Goal: Task Accomplishment & Management: Complete application form

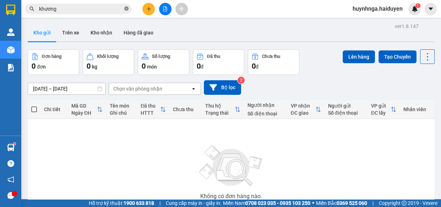
click at [126, 8] on icon "close-circle" at bounding box center [126, 8] width 4 height 4
click at [149, 10] on icon "plus" at bounding box center [148, 8] width 5 height 5
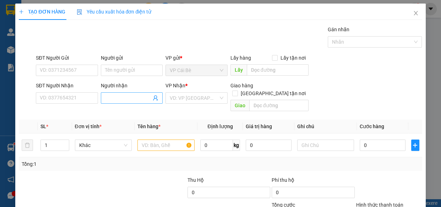
click at [110, 97] on input "Người nhận" at bounding box center [128, 98] width 47 height 8
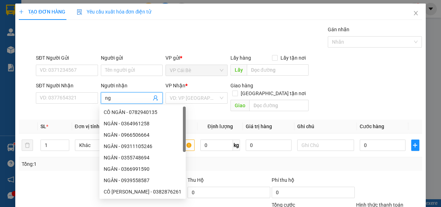
type input "n"
click at [413, 14] on icon "close" at bounding box center [416, 13] width 6 height 6
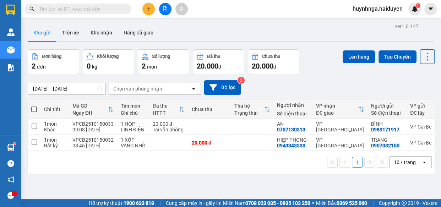
click at [107, 10] on input "text" at bounding box center [81, 9] width 84 height 8
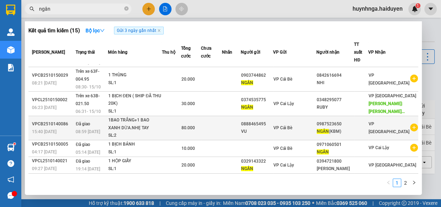
scroll to position [32, 0]
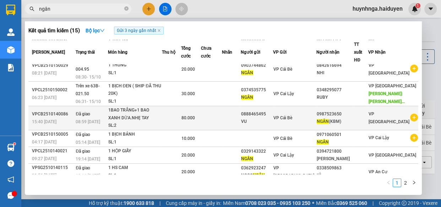
type input "ngân"
click at [241, 106] on td at bounding box center [231, 118] width 19 height 24
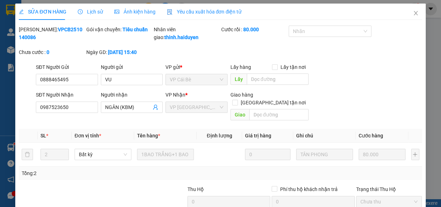
type input "0888465495"
type input "VU"
type input "0987523650"
type input "NGÂN (KBM)"
type input "0"
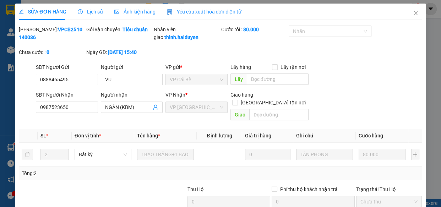
type input "80.000"
drag, startPoint x: 70, startPoint y: 117, endPoint x: 0, endPoint y: 123, distance: 70.7
click at [0, 123] on div "SỬA ĐƠN HÀNG Lịch sử Ảnh kiện hàng Yêu cầu xuất hóa đơn điện tử Total Paid Fee …" at bounding box center [220, 103] width 441 height 207
click at [413, 12] on icon "close" at bounding box center [416, 13] width 6 height 6
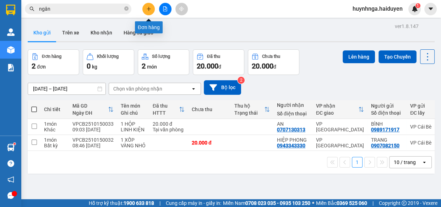
click at [149, 11] on button at bounding box center [148, 9] width 12 height 12
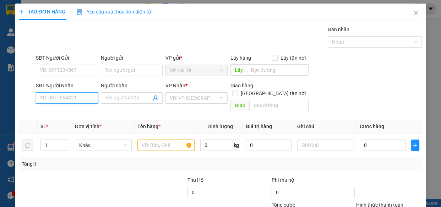
click at [79, 92] on input "SĐT Người Nhận" at bounding box center [67, 97] width 62 height 11
paste input "0987523650"
type input "0987523650"
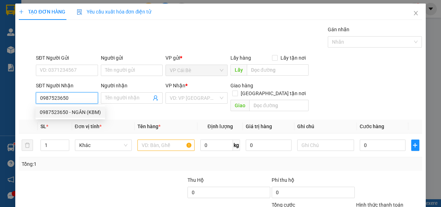
click at [96, 109] on div "0987523650 - NGÂN (KBM)" at bounding box center [70, 112] width 61 height 8
type input "NGÂN (KBM)"
type input "80.000"
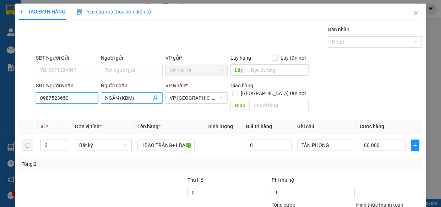
type input "0987523650"
click at [140, 98] on input "NGÂN (KBM)" at bounding box center [128, 98] width 47 height 8
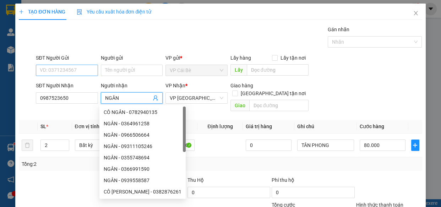
type input "NGÂN"
click at [63, 74] on input "SĐT Người Gửi" at bounding box center [67, 70] width 62 height 11
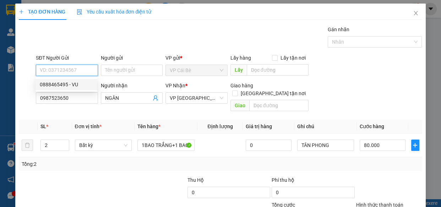
click at [73, 83] on div "0888465495 - VU" at bounding box center [66, 85] width 53 height 8
type input "0888465495"
type input "VU"
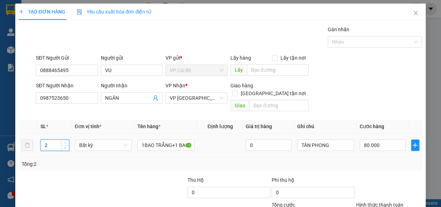
click at [50, 140] on input "2" at bounding box center [55, 145] width 28 height 11
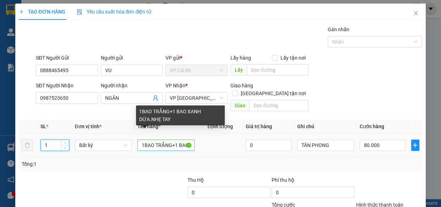
type input "1"
type input "0"
drag, startPoint x: 174, startPoint y: 138, endPoint x: 121, endPoint y: 138, distance: 52.9
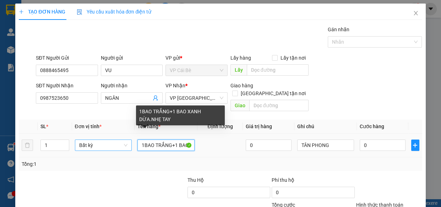
click at [121, 138] on tr "1 Bất kỳ 1BAO TRẮNG+1 BAO XANH DỪA.NHẸ TAY 0 TÂN PHONG 0" at bounding box center [220, 146] width 403 height 24
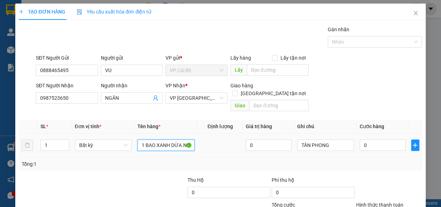
type input "1 BAO XANH DỪA.NHẸ TAY"
click at [374, 138] on div "0" at bounding box center [383, 145] width 46 height 14
click at [373, 140] on input "0" at bounding box center [383, 145] width 46 height 11
type input "0"
drag, startPoint x: 372, startPoint y: 134, endPoint x: 287, endPoint y: 141, distance: 85.6
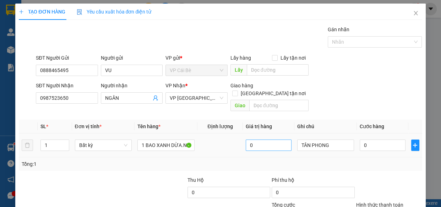
click at [239, 161] on div "Transit Pickup Surcharge Ids Transit Deliver Surcharge Ids Transit Deliver Surc…" at bounding box center [220, 141] width 403 height 231
click at [384, 140] on input "0" at bounding box center [383, 145] width 46 height 11
type input "4"
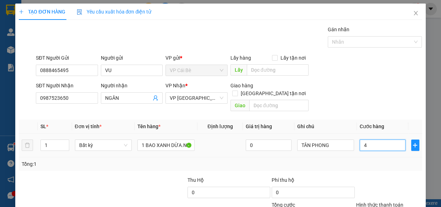
type input "40"
type input "40.000"
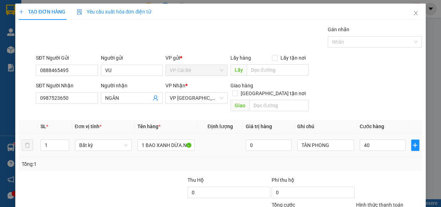
type input "40.000"
click at [384, 160] on div "Tổng: 1" at bounding box center [221, 164] width 398 height 8
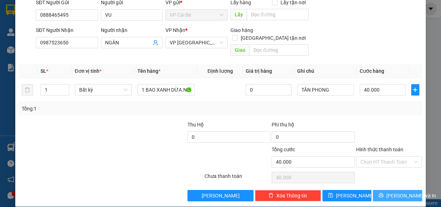
click at [386, 190] on button "[PERSON_NAME] và In" at bounding box center [397, 195] width 49 height 11
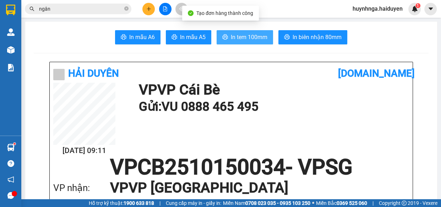
click at [243, 30] on button "In tem 100mm" at bounding box center [245, 37] width 56 height 14
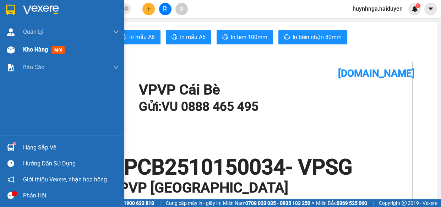
click at [39, 44] on div "Kho hàng mới" at bounding box center [71, 50] width 96 height 18
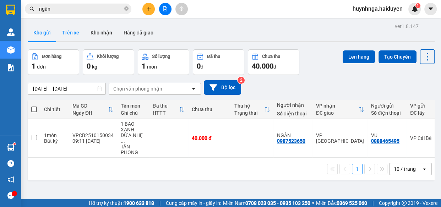
click at [69, 34] on button "Trên xe" at bounding box center [70, 32] width 28 height 17
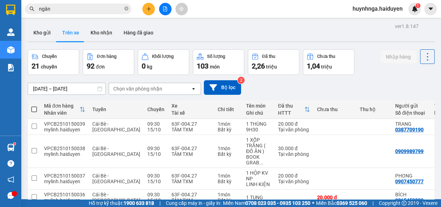
click at [157, 89] on div "Chọn văn phòng nhận" at bounding box center [137, 88] width 49 height 7
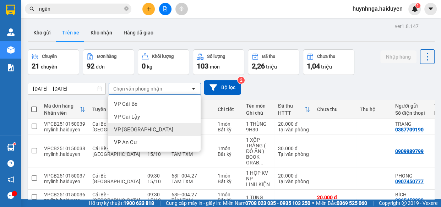
click at [149, 132] on div "VP [GEOGRAPHIC_DATA]" at bounding box center [154, 129] width 92 height 13
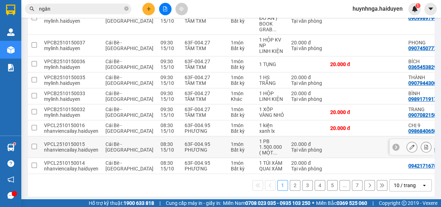
scroll to position [145, 0]
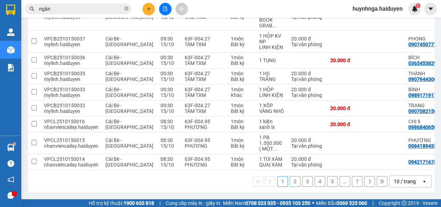
click at [293, 181] on button "2" at bounding box center [295, 181] width 11 height 11
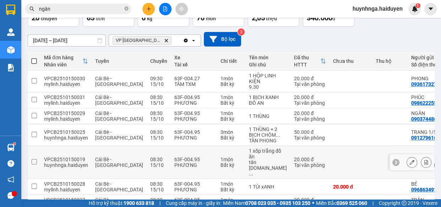
scroll to position [0, 0]
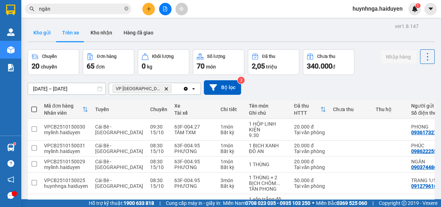
click at [46, 33] on button "Kho gửi" at bounding box center [42, 32] width 29 height 17
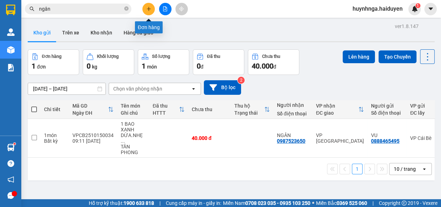
click at [152, 10] on button at bounding box center [148, 9] width 12 height 12
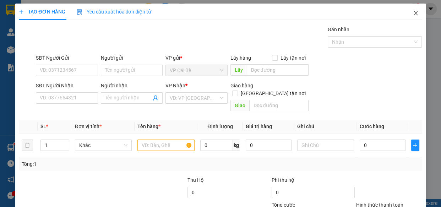
click at [413, 12] on icon "close" at bounding box center [416, 13] width 6 height 6
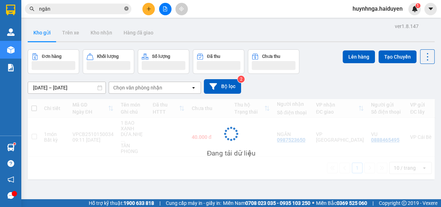
click at [127, 8] on icon "close-circle" at bounding box center [126, 8] width 4 height 4
click at [109, 11] on input "text" at bounding box center [81, 9] width 84 height 8
type input "d"
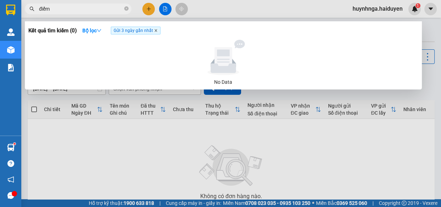
type input "điểm"
click at [157, 31] on icon "close" at bounding box center [156, 31] width 4 height 4
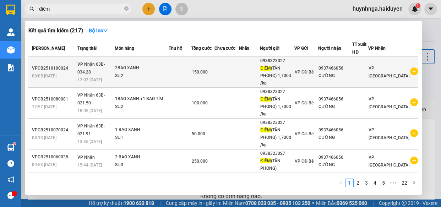
click at [248, 76] on td at bounding box center [249, 72] width 21 height 31
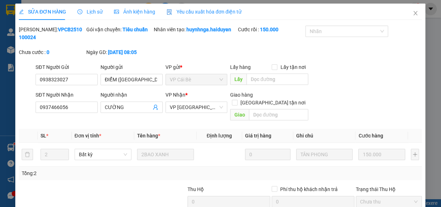
type input "0938323027"
type input "ĐIỂM ([GEOGRAPHIC_DATA]) 1,700đ /kg"
type input "0937466056"
type input "CƯỜNG"
type input "0"
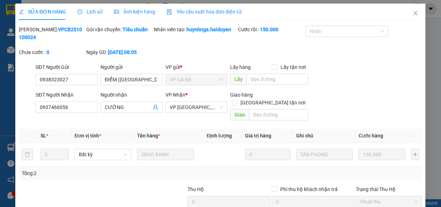
type input "150.000"
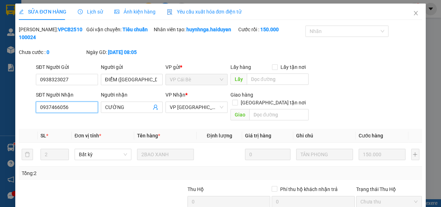
drag, startPoint x: 85, startPoint y: 107, endPoint x: 9, endPoint y: 125, distance: 78.7
click at [0, 125] on div "SỬA ĐƠN HÀNG Lịch sử Ảnh kiện hàng Yêu cầu xuất hóa đơn điện tử Total Paid Fee …" at bounding box center [220, 103] width 441 height 207
click at [413, 14] on icon "close" at bounding box center [416, 13] width 6 height 6
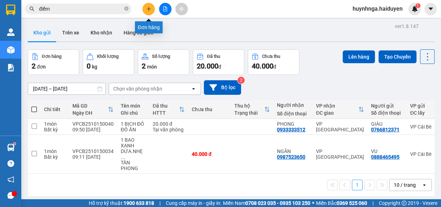
click at [153, 7] on button at bounding box center [148, 9] width 12 height 12
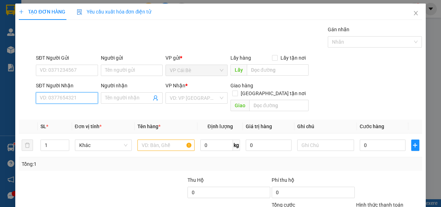
click at [78, 96] on input "SĐT Người Nhận" at bounding box center [67, 97] width 62 height 11
paste input "0937466056"
type input "0937466056"
click at [88, 109] on div "0937466056 - CƯỜNG" at bounding box center [66, 112] width 53 height 8
type input "CƯỜNG"
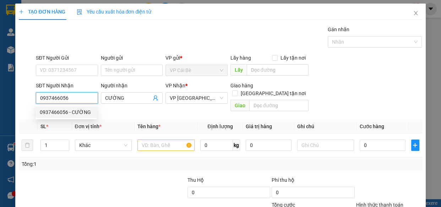
type input "20.000"
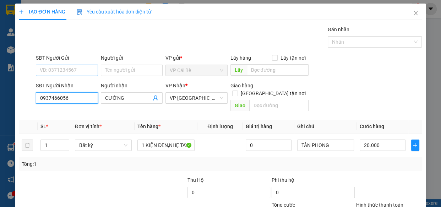
type input "0937466056"
click at [86, 73] on input "SĐT Người Gửi" at bounding box center [67, 70] width 62 height 11
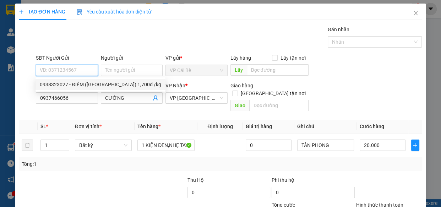
click at [88, 84] on div "0938323027 - ĐIỂM ([GEOGRAPHIC_DATA]) 1,700đ /kg" at bounding box center [101, 85] width 122 height 8
type input "0938323027"
type input "ĐIỂM ([GEOGRAPHIC_DATA]) 1,700đ /kg"
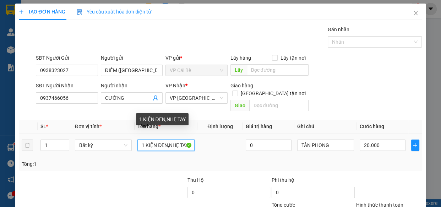
drag, startPoint x: 143, startPoint y: 137, endPoint x: 224, endPoint y: 135, distance: 81.0
click at [224, 135] on tr "1 Bất kỳ 1 KIỆN ĐEN,NHẸ TAY 0 TÂN PHONG 20.000" at bounding box center [220, 146] width 403 height 24
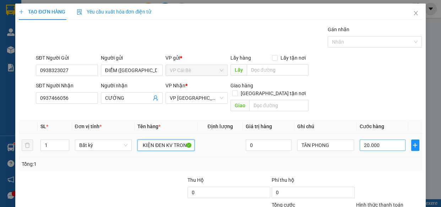
type input "1 THÙNG SỮA KUN CÓ KIỆN ĐEN KV TRONG"
click at [380, 140] on input "20.000" at bounding box center [383, 145] width 46 height 11
type input "0"
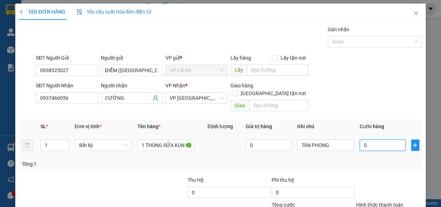
type input "0"
type input "2"
type input "02"
type input "20"
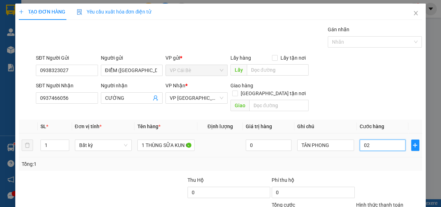
type input "20"
type input "020"
type input "20.000"
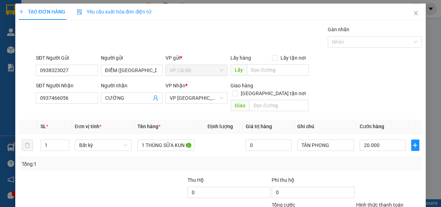
click at [373, 164] on div "Transit Pickup Surcharge Ids Transit Deliver Surcharge Ids Transit Deliver Surc…" at bounding box center [220, 141] width 403 height 231
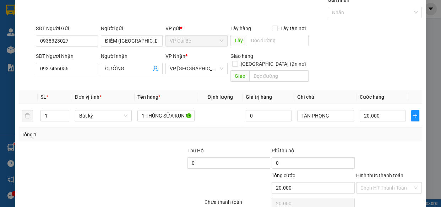
scroll to position [55, 0]
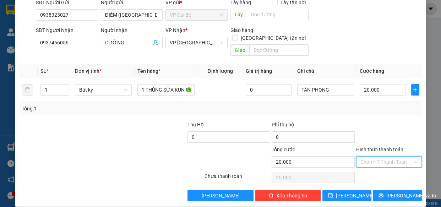
click at [384, 157] on input "Hình thức thanh toán" at bounding box center [387, 162] width 53 height 11
click at [389, 169] on div "Tại văn phòng" at bounding box center [384, 168] width 57 height 8
type input "0"
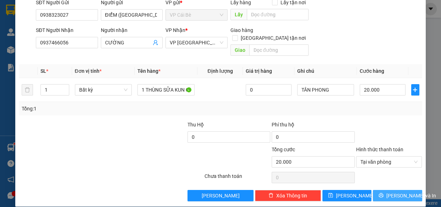
click at [400, 192] on span "[PERSON_NAME] và In" at bounding box center [412, 196] width 50 height 8
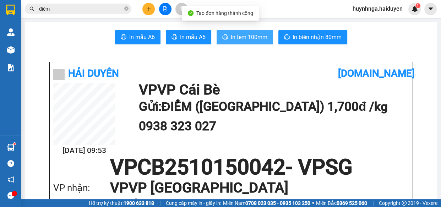
click at [254, 34] on span "In tem 100mm" at bounding box center [249, 37] width 37 height 9
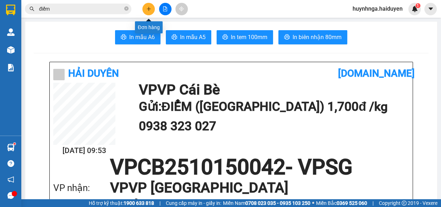
click at [150, 7] on icon "plus" at bounding box center [148, 8] width 5 height 5
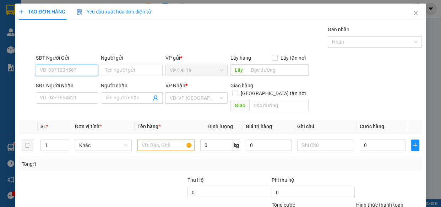
scroll to position [32, 0]
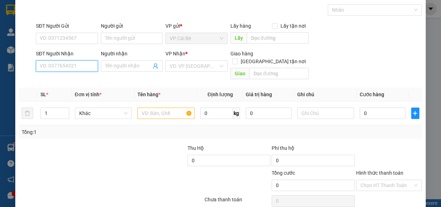
click at [61, 65] on input "SĐT Người Nhận" at bounding box center [67, 65] width 62 height 11
click at [55, 39] on input "SĐT Người Gửi" at bounding box center [67, 38] width 62 height 11
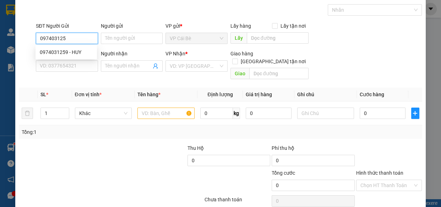
type input "0974031259"
click at [61, 54] on div "0974031259 - HUY" at bounding box center [66, 52] width 53 height 8
type input "HUY"
type input "0907031749"
type input "ÚT [GEOGRAPHIC_DATA]"
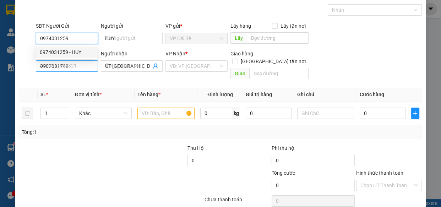
type input "100.000"
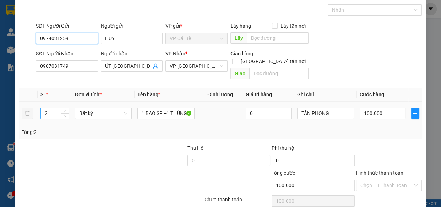
type input "0974031259"
click at [51, 108] on input "2" at bounding box center [55, 113] width 28 height 11
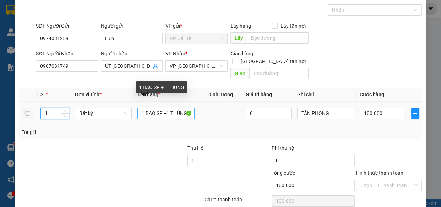
type input "1"
drag, startPoint x: 139, startPoint y: 106, endPoint x: 218, endPoint y: 108, distance: 79.6
click at [218, 108] on tr "1 Bất kỳ 1 BAO SR +1 THÙNG 0 TÂN PHONG 100.000" at bounding box center [220, 114] width 403 height 24
type input "0"
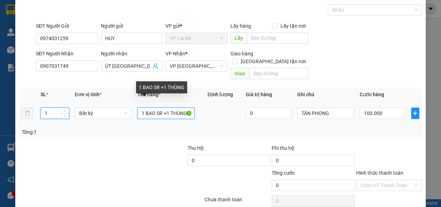
type input "0"
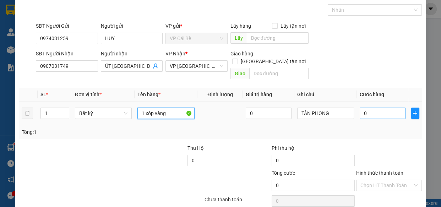
type input "1 xốp vàng"
click at [374, 108] on input "0" at bounding box center [383, 113] width 46 height 11
type input "0"
type input "6"
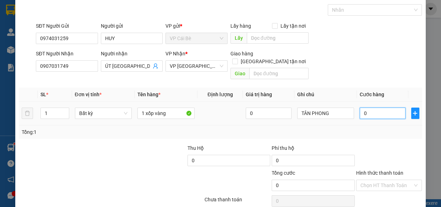
type input "06"
type input "60"
type input "060"
type input "60.000"
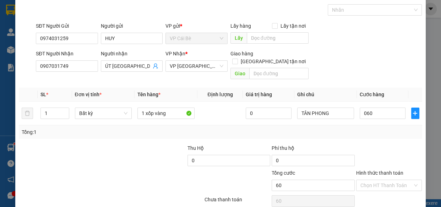
type input "60.000"
click at [364, 144] on div at bounding box center [390, 156] width 68 height 25
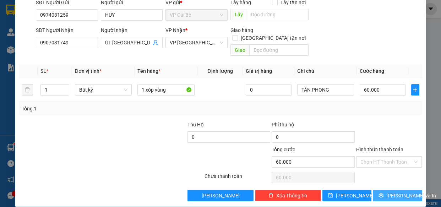
click at [394, 192] on span "[PERSON_NAME] và In" at bounding box center [412, 196] width 50 height 8
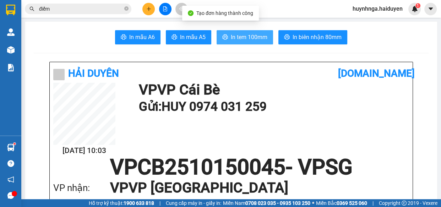
click at [228, 36] on button "In tem 100mm" at bounding box center [245, 37] width 56 height 14
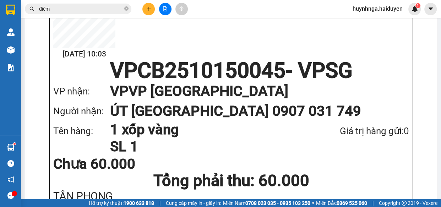
scroll to position [194, 0]
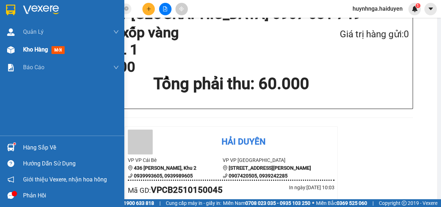
click at [36, 48] on span "Kho hàng" at bounding box center [35, 49] width 25 height 7
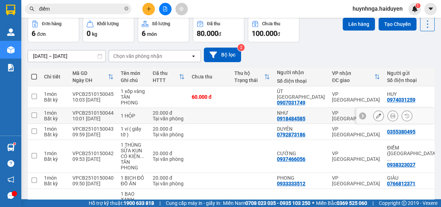
scroll to position [64, 0]
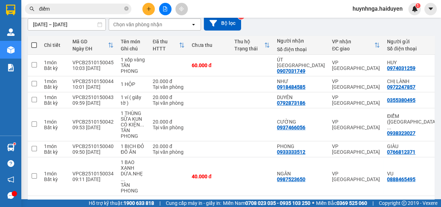
click at [58, 10] on input "điểm" at bounding box center [81, 9] width 84 height 8
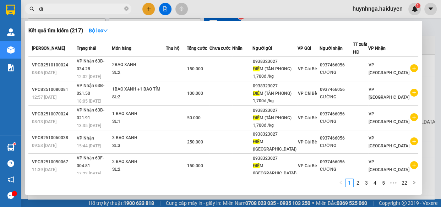
type input "đ"
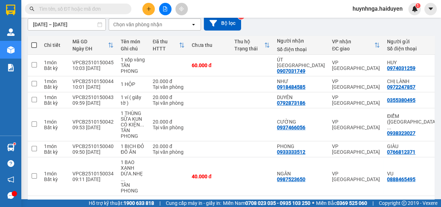
paste input "0963982963"
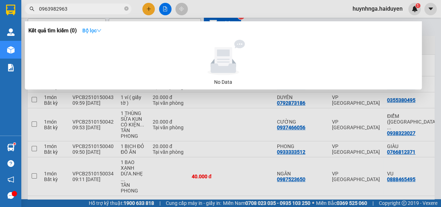
type input "0963982963"
click at [102, 30] on icon "down" at bounding box center [99, 30] width 5 height 5
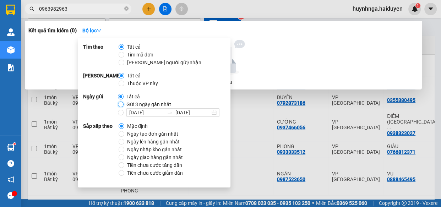
click at [121, 103] on input "Gửi 3 ngày gần nhất" at bounding box center [121, 105] width 6 height 6
radio input "true"
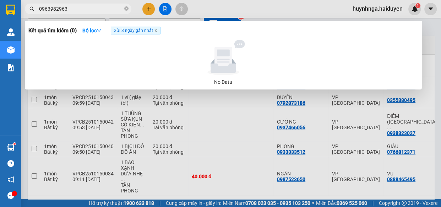
click at [157, 30] on icon "close" at bounding box center [156, 30] width 2 height 2
radio input "true"
radio input "false"
click at [259, 46] on div at bounding box center [223, 58] width 384 height 36
click at [126, 9] on icon "close-circle" at bounding box center [126, 8] width 4 height 4
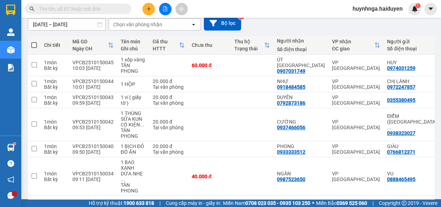
click at [112, 11] on input "text" at bounding box center [81, 9] width 84 height 8
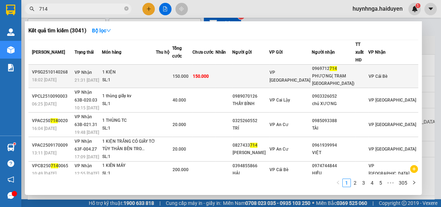
type input "714"
click at [269, 71] on td at bounding box center [250, 76] width 37 height 23
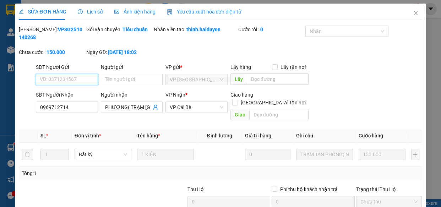
type input "0969712714"
type input "PHƯỢNG( TRẠM [GEOGRAPHIC_DATA])"
type input "0"
type input "150.000"
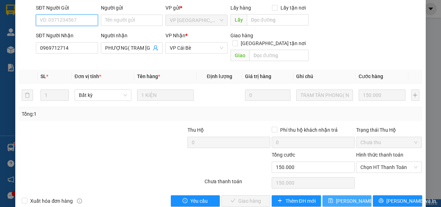
scroll to position [65, 0]
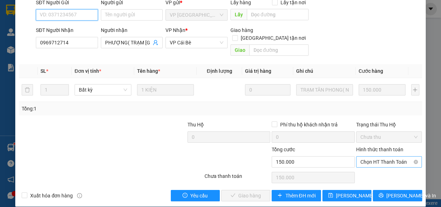
click at [378, 157] on span "Chọn HT Thanh Toán" at bounding box center [390, 162] width 58 height 11
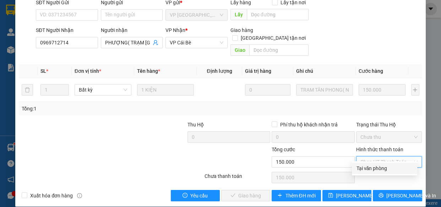
click at [384, 168] on div "Tại văn phòng" at bounding box center [384, 169] width 57 height 8
type input "0"
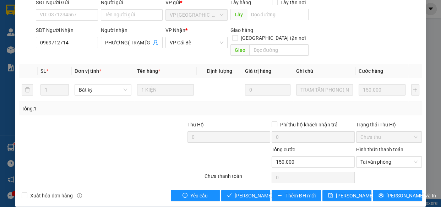
click at [250, 180] on div "Total Paid Fee 0 Total UnPaid Fee 150.000 Cash Collection Total Fee Mã ĐH: VPSG…" at bounding box center [220, 81] width 403 height 241
click at [252, 192] on span "[PERSON_NAME] và Giao hàng" at bounding box center [269, 196] width 68 height 8
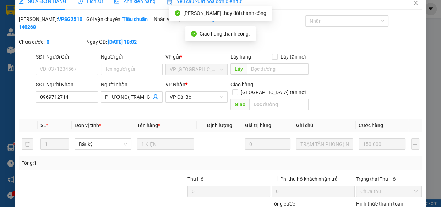
scroll to position [0, 0]
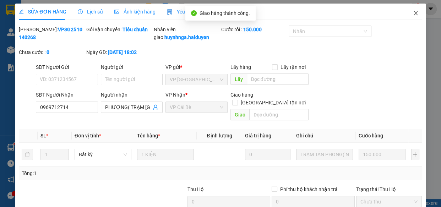
click at [414, 13] on icon "close" at bounding box center [416, 13] width 4 height 4
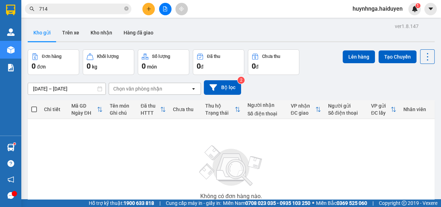
click at [90, 7] on input "714" at bounding box center [81, 9] width 84 height 8
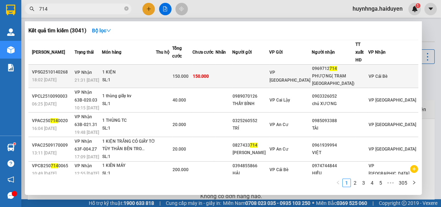
click at [232, 76] on td at bounding box center [224, 76] width 17 height 23
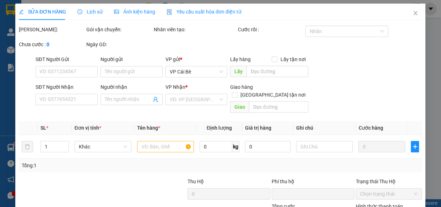
type input "0969712714"
type input "PHƯỢNG( TRẠM [GEOGRAPHIC_DATA])"
type input "0"
type input "150.000"
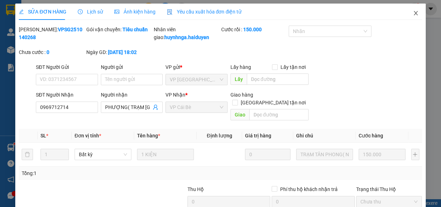
click at [413, 13] on icon "close" at bounding box center [416, 13] width 6 height 6
